Goal: Transaction & Acquisition: Purchase product/service

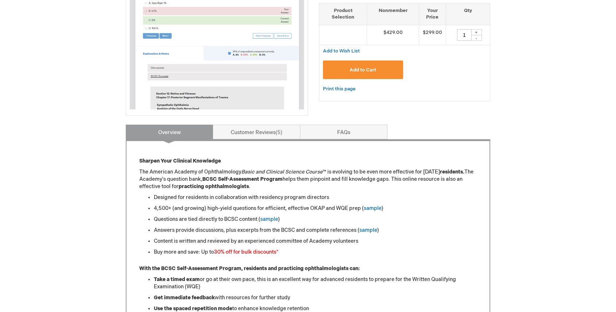
scroll to position [199, 0]
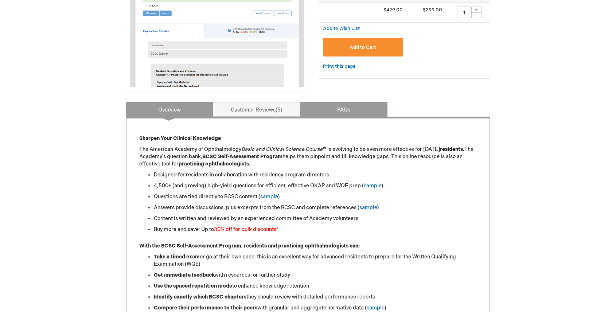
click at [346, 113] on link "FAQs" at bounding box center [343, 109] width 87 height 15
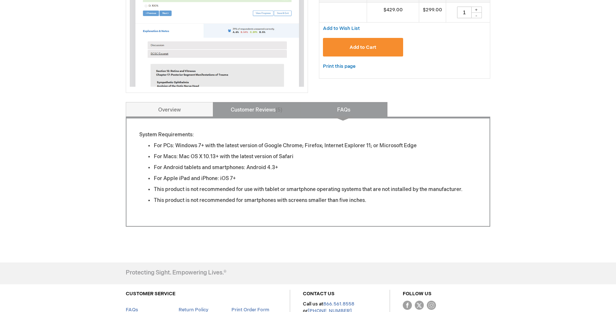
click at [276, 115] on link "Customer Reviews 5" at bounding box center [256, 109] width 87 height 15
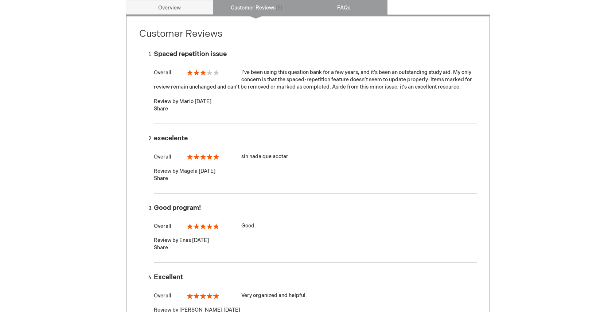
click at [358, 13] on link "FAQs" at bounding box center [343, 7] width 87 height 15
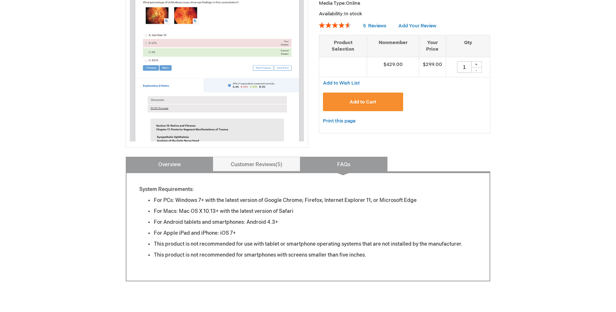
click at [186, 165] on link "Overview" at bounding box center [169, 164] width 87 height 15
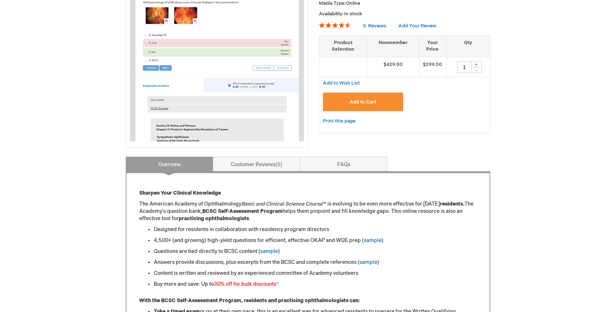
scroll to position [301, 0]
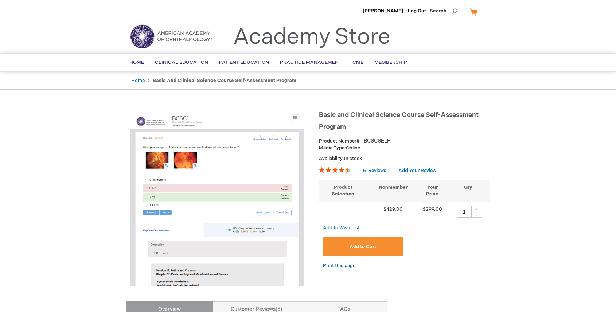
click at [368, 247] on span "Add to Cart" at bounding box center [362, 247] width 27 height 6
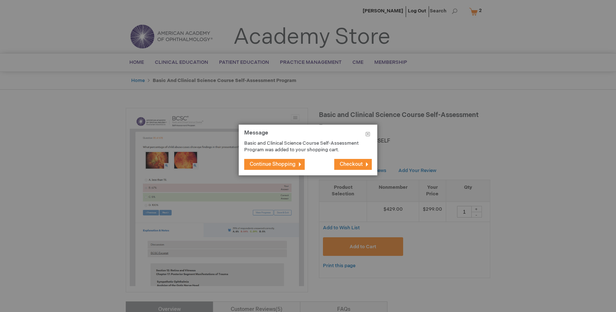
click at [357, 163] on span "Checkout" at bounding box center [351, 164] width 23 height 6
click at [368, 136] on button "Close" at bounding box center [367, 136] width 19 height 22
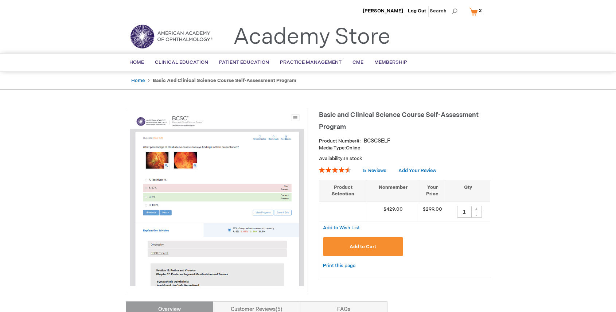
click at [473, 17] on link "My Cart 2 2 items" at bounding box center [476, 11] width 19 height 13
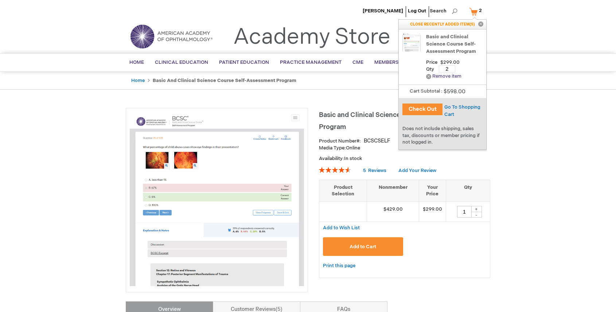
click at [450, 76] on link "Remove Remove item" at bounding box center [443, 76] width 35 height 5
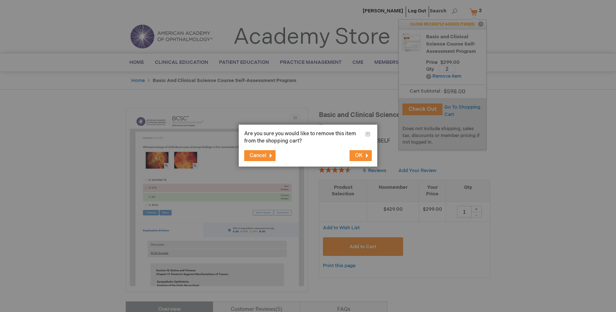
click at [360, 157] on span "OK" at bounding box center [359, 155] width 8 height 6
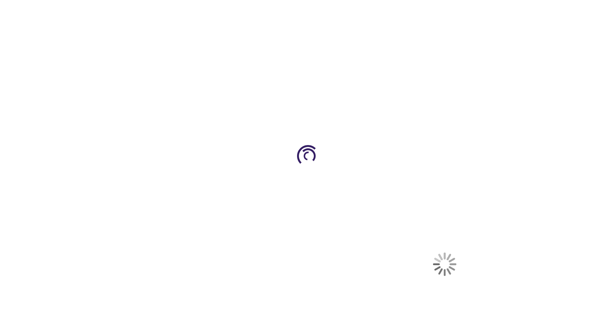
select select "US"
select select "47"
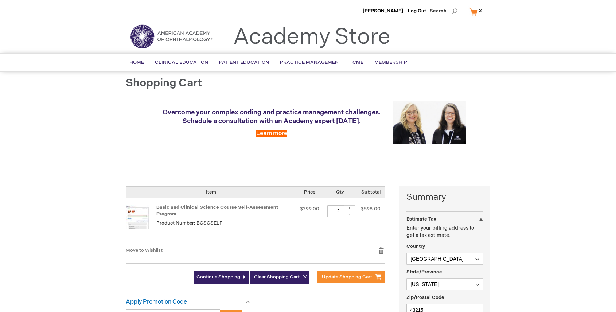
click at [477, 12] on link "My Cart 2 2 items" at bounding box center [476, 11] width 19 height 13
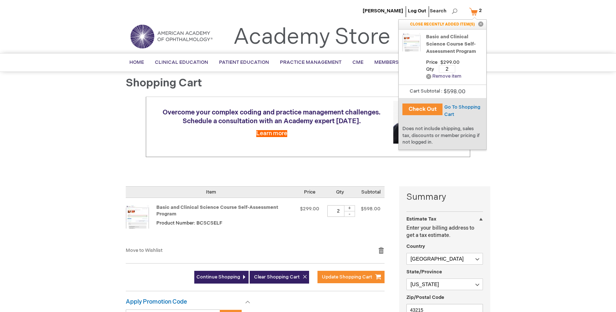
click at [446, 76] on link "Remove Remove item" at bounding box center [443, 76] width 35 height 5
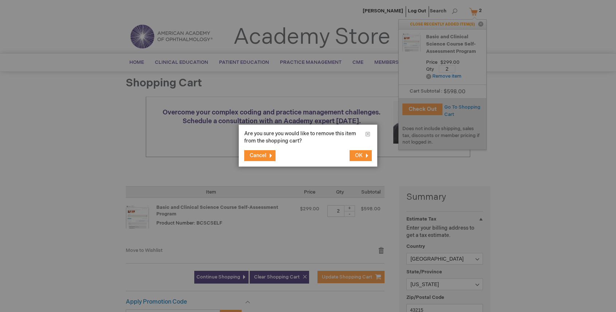
click at [360, 156] on span "OK" at bounding box center [359, 155] width 8 height 6
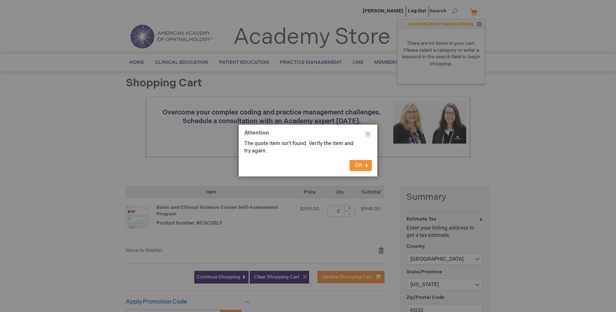
click at [360, 165] on span "OK" at bounding box center [359, 165] width 8 height 6
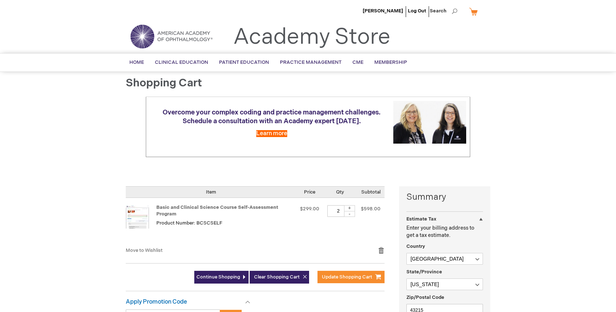
click at [188, 36] on img at bounding box center [171, 36] width 87 height 26
click at [381, 13] on li "[PERSON_NAME]" at bounding box center [383, 11] width 44 height 22
click at [177, 35] on img at bounding box center [171, 36] width 87 height 26
